Goal: Information Seeking & Learning: Compare options

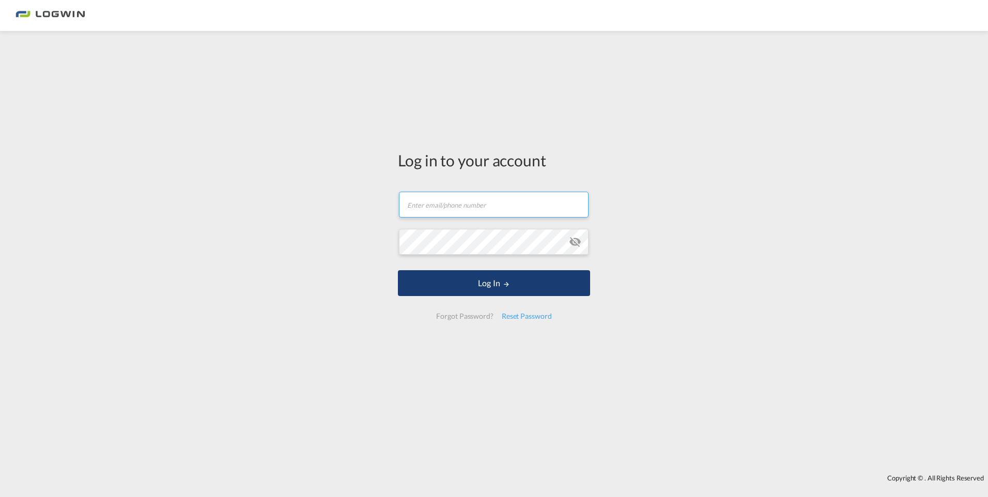
type input "[PERSON_NAME][EMAIL_ADDRESS][PERSON_NAME][DOMAIN_NAME]"
click at [421, 286] on button "Log In" at bounding box center [494, 283] width 192 height 26
